Goal: Information Seeking & Learning: Learn about a topic

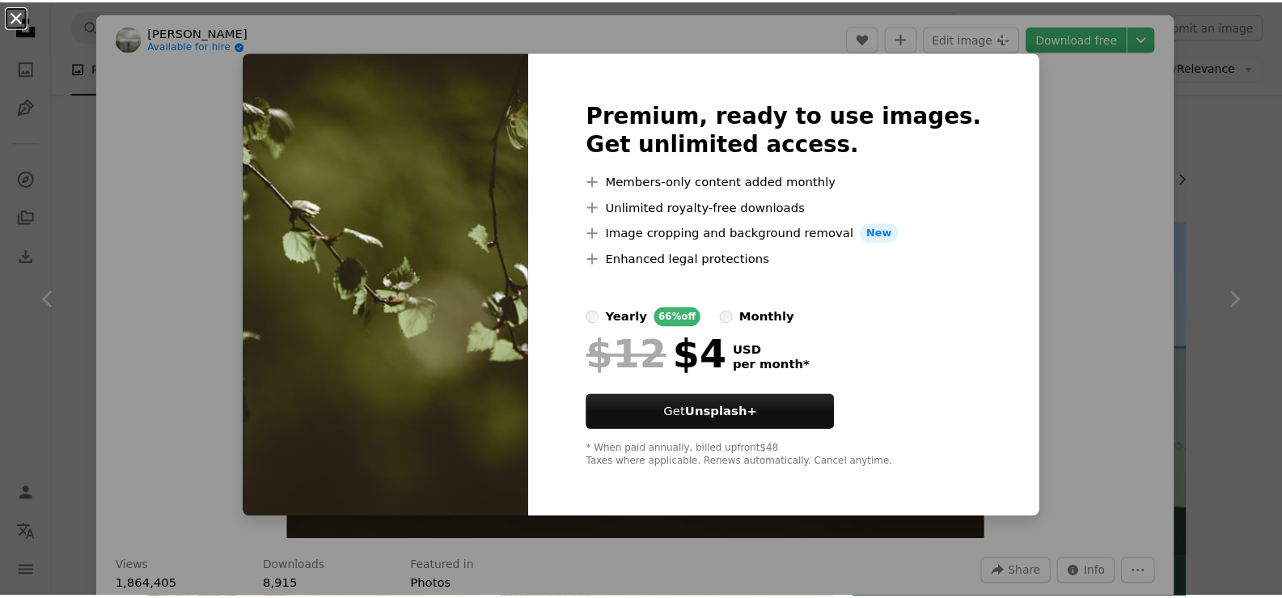
scroll to position [2749, 0]
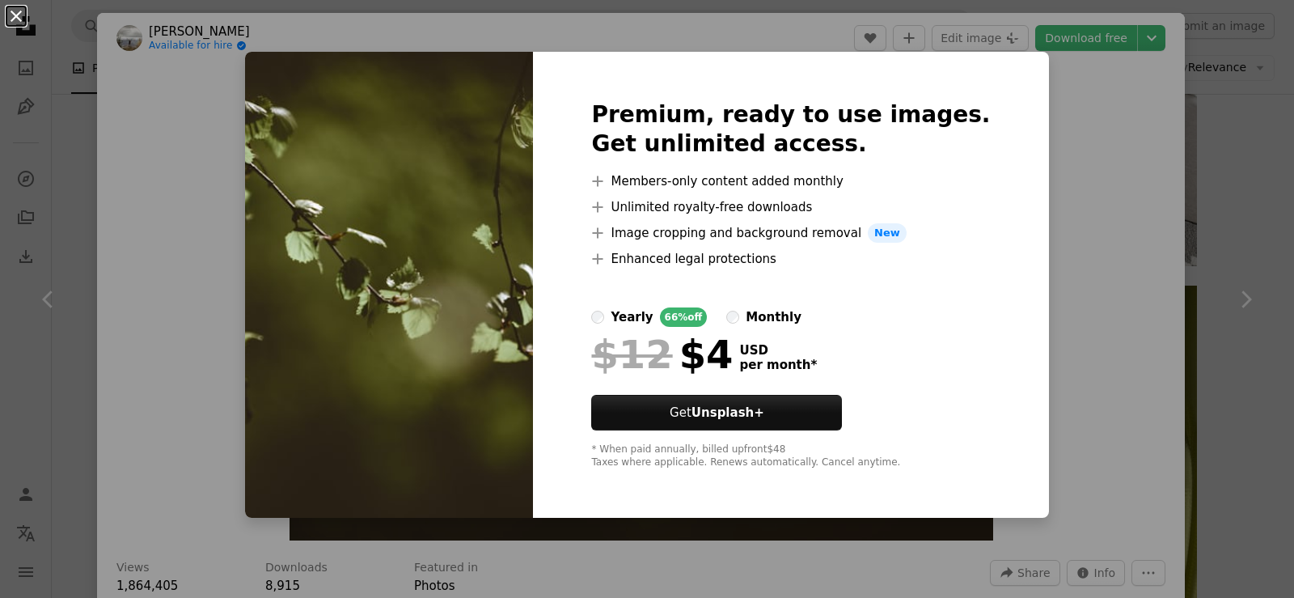
click at [11, 12] on button "An X shape" at bounding box center [15, 15] width 19 height 19
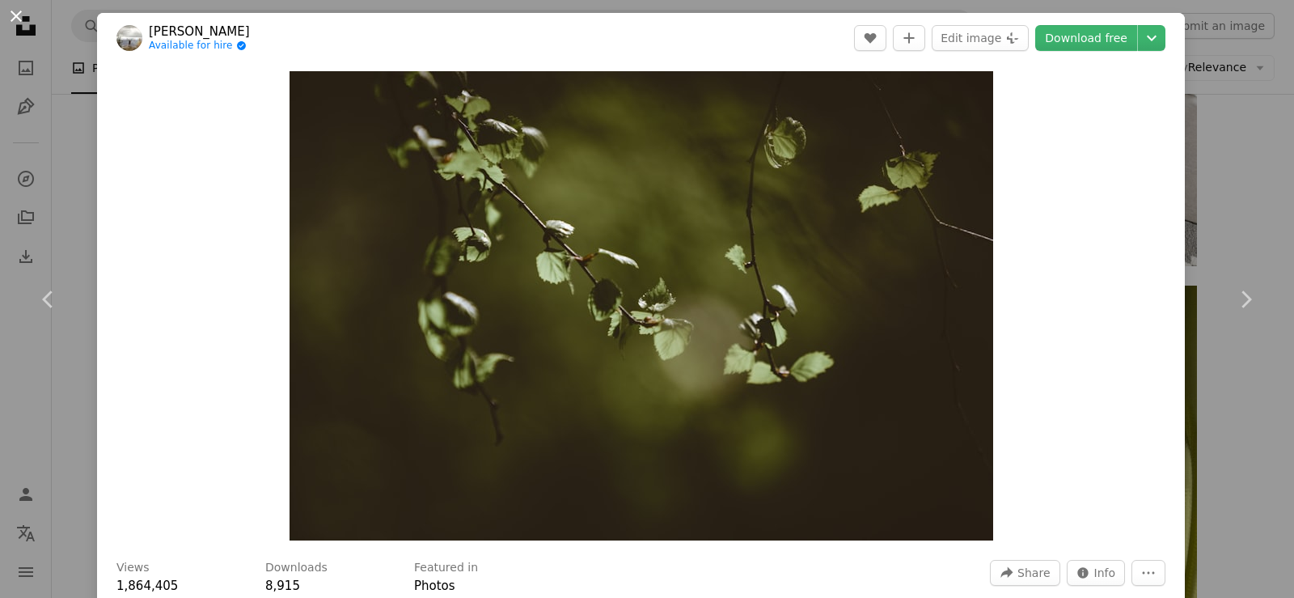
click at [19, 11] on button "An X shape" at bounding box center [15, 15] width 19 height 19
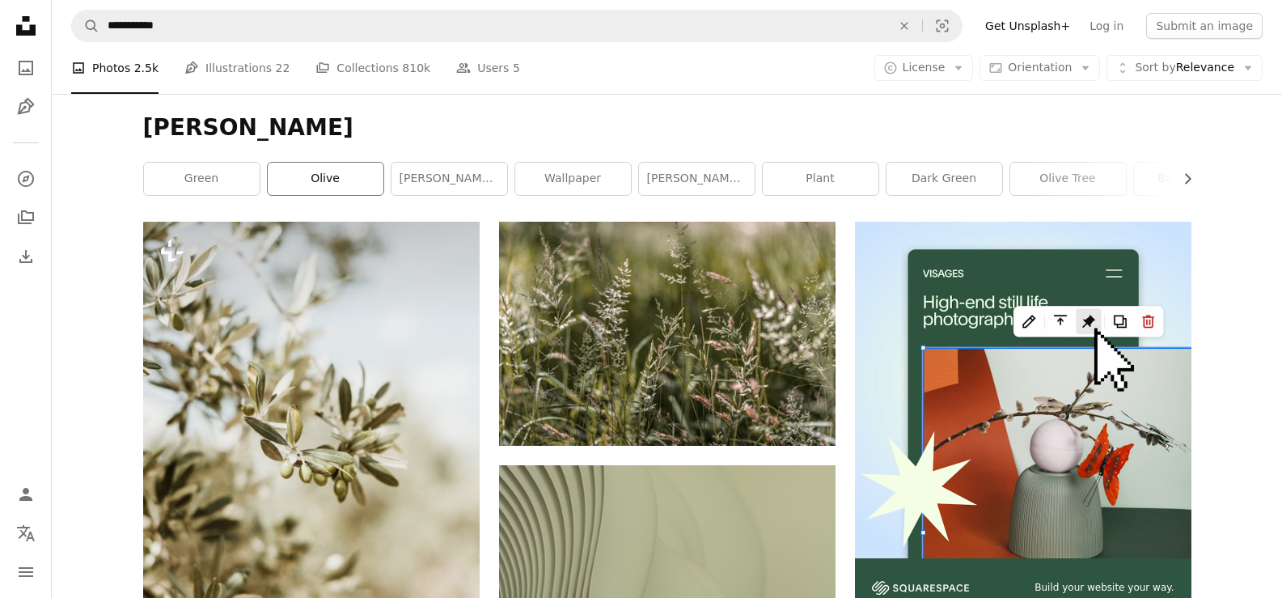
click at [356, 182] on link "olive" at bounding box center [326, 179] width 116 height 32
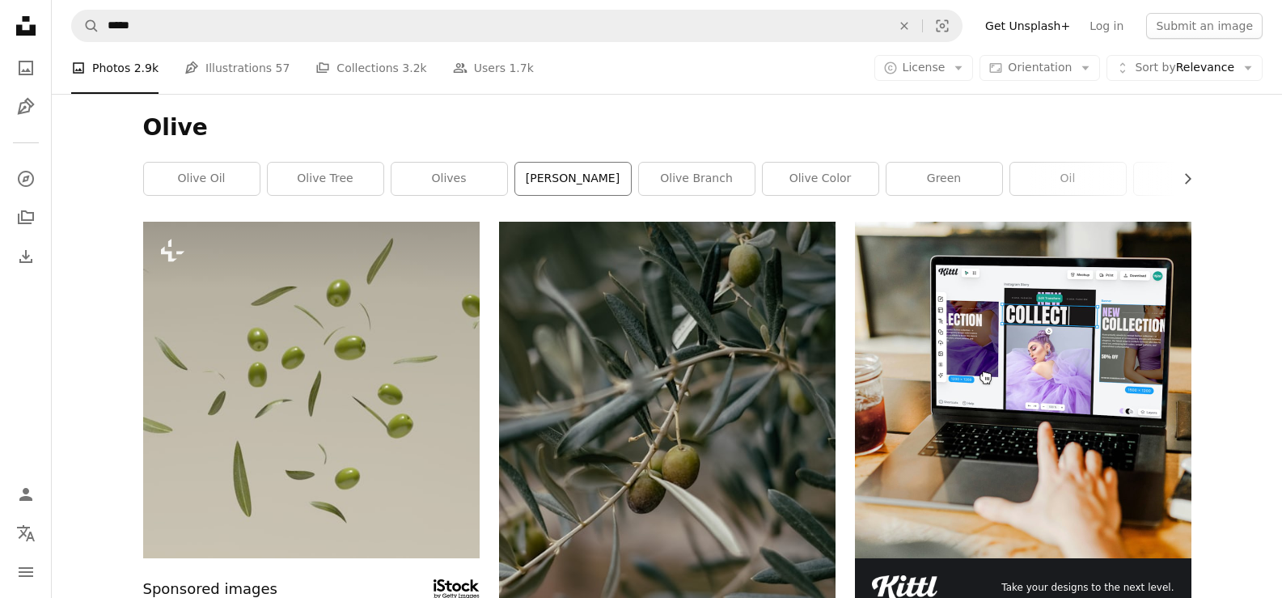
click at [604, 182] on link "[PERSON_NAME]" at bounding box center [573, 179] width 116 height 32
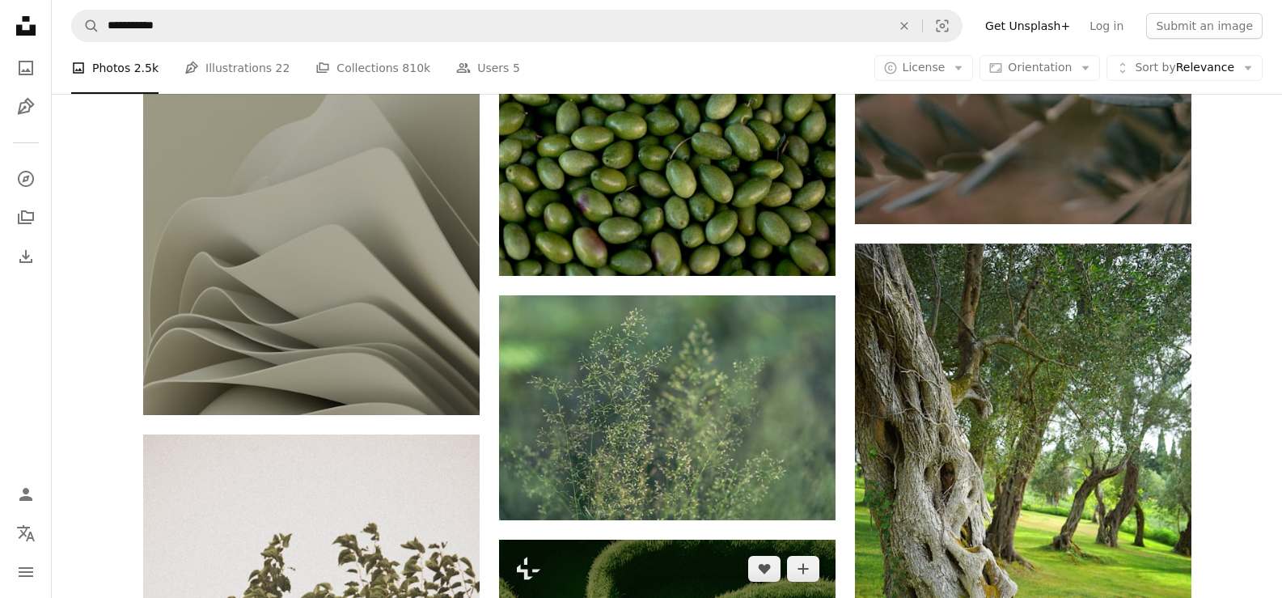
scroll to position [1779, 0]
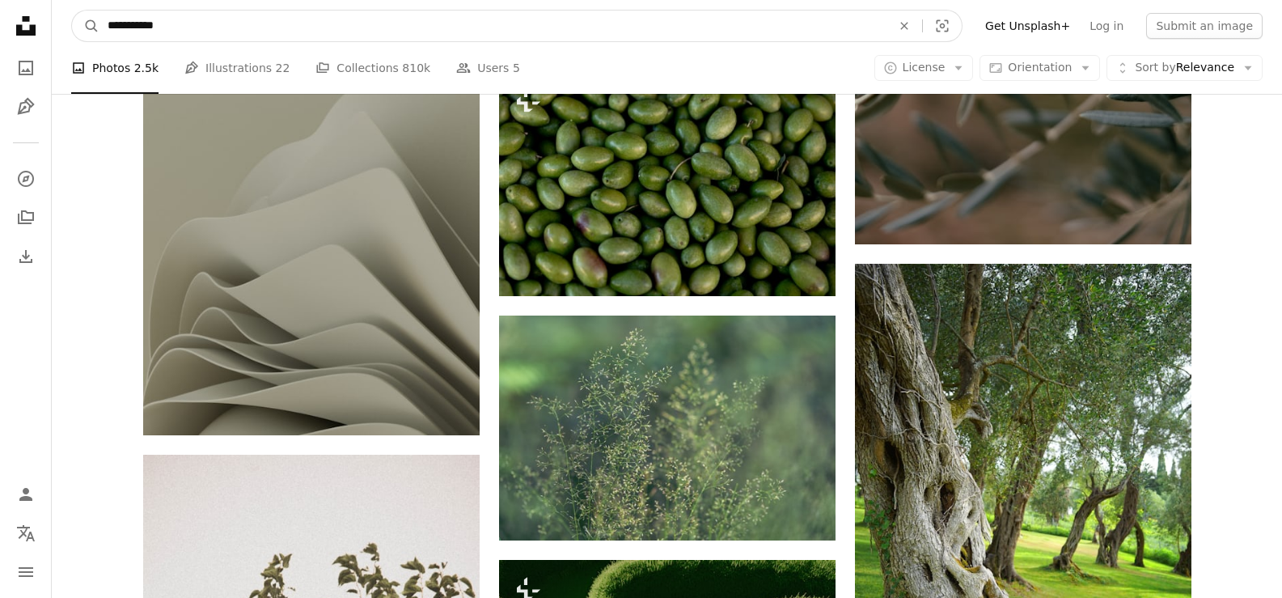
click at [259, 21] on input "**********" at bounding box center [492, 26] width 787 height 31
type input "**********"
click button "A magnifying glass" at bounding box center [85, 26] width 27 height 31
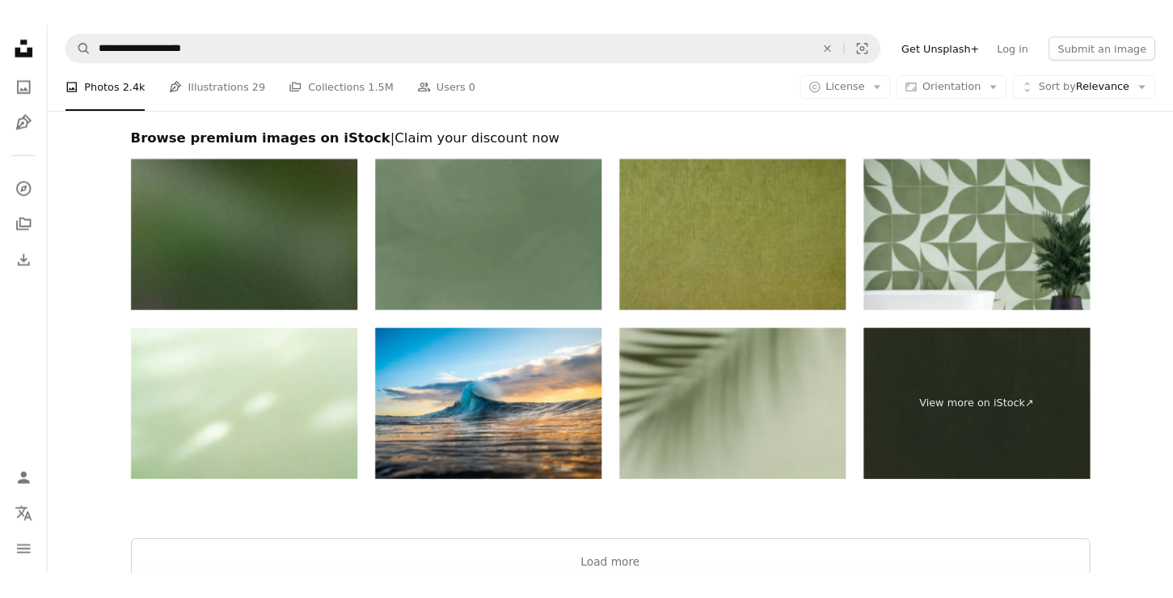
scroll to position [2619, 0]
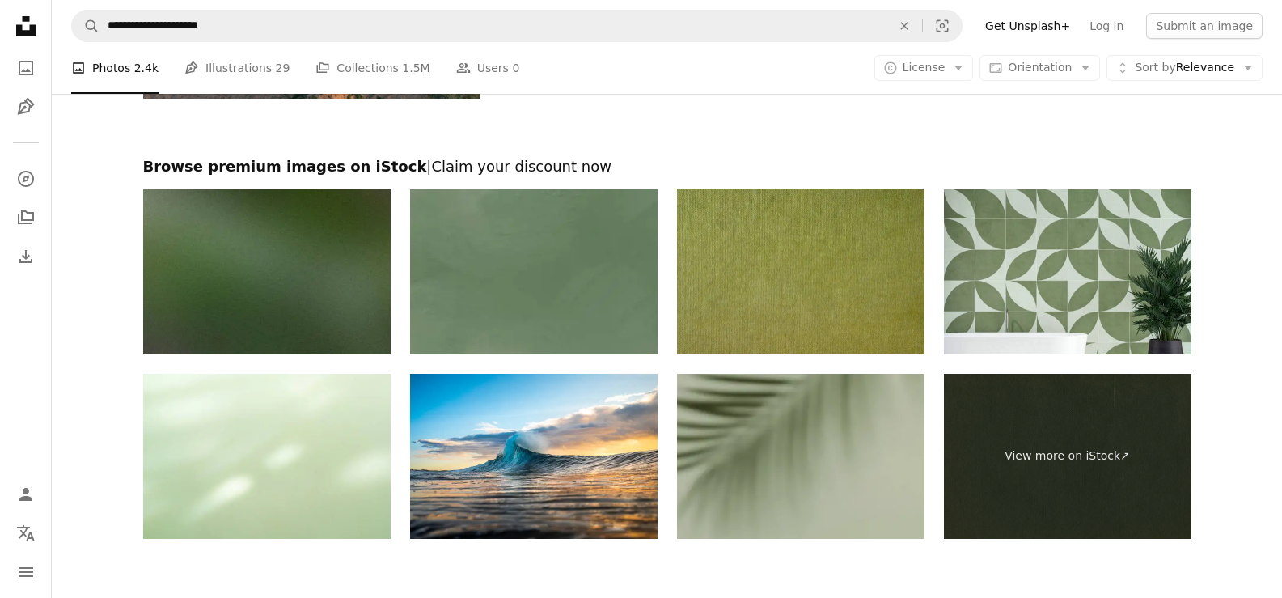
click at [816, 440] on img at bounding box center [800, 456] width 247 height 165
